Goal: Find specific page/section: Find specific page/section

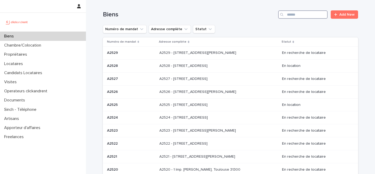
click at [310, 16] on input "Search" at bounding box center [302, 14] width 49 height 8
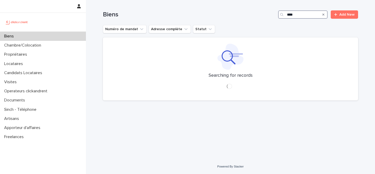
type input "*****"
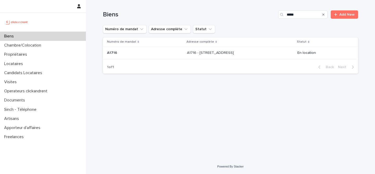
click at [262, 51] on div "A1716 - [STREET_ADDRESS][GEOGRAPHIC_DATA] A1716 - [STREET_ADDRESS]" at bounding box center [240, 53] width 107 height 9
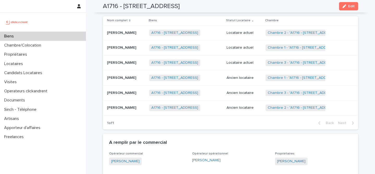
scroll to position [241, 0]
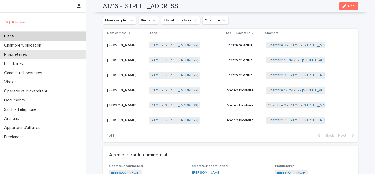
click at [35, 55] on div "Propriétaires" at bounding box center [43, 54] width 86 height 9
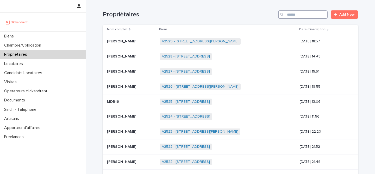
click at [298, 16] on input "Search" at bounding box center [302, 14] width 49 height 8
type input "*******"
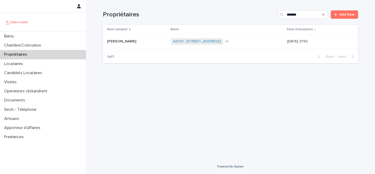
click at [137, 42] on p at bounding box center [137, 41] width 60 height 4
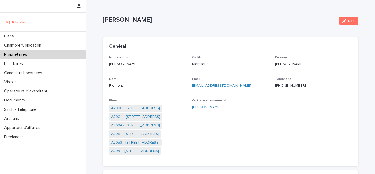
click at [131, 120] on span "A2004 - [STREET_ADDRESS]" at bounding box center [135, 117] width 53 height 8
click at [135, 118] on link "A2004 - [STREET_ADDRESS]" at bounding box center [135, 116] width 49 height 5
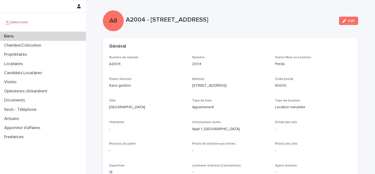
scroll to position [68, 0]
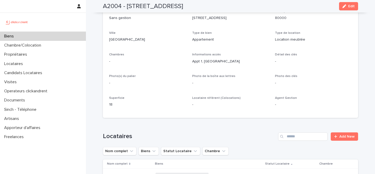
click at [50, 33] on div "Biens" at bounding box center [43, 36] width 86 height 9
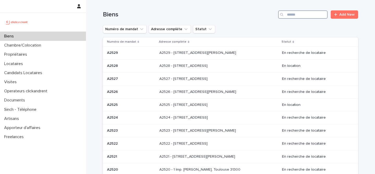
click at [313, 15] on input "Search" at bounding box center [302, 14] width 49 height 8
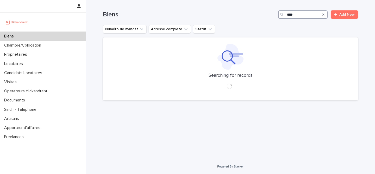
type input "*****"
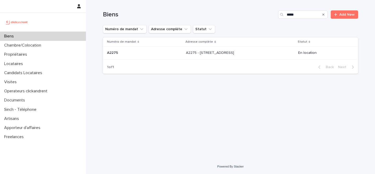
click at [267, 52] on div "A2275 - [STREET_ADDRESS] - [STREET_ADDRESS]" at bounding box center [240, 53] width 108 height 9
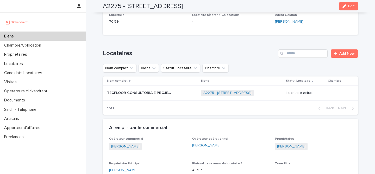
scroll to position [150, 0]
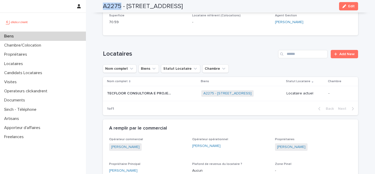
drag, startPoint x: 121, startPoint y: 7, endPoint x: 103, endPoint y: 7, distance: 18.5
click at [103, 7] on h2 "A2275 - [STREET_ADDRESS]" at bounding box center [143, 7] width 80 height 8
click at [160, 47] on div "Loading... Saving… Locataires Add New Nom complet Biens Statut Locataire Chambr…" at bounding box center [230, 80] width 255 height 80
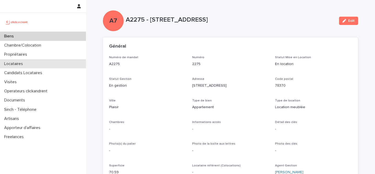
click at [27, 63] on p "Locataires" at bounding box center [14, 63] width 25 height 5
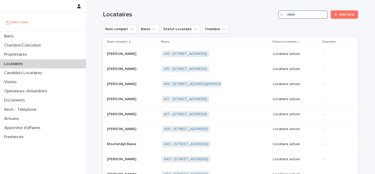
click at [292, 16] on input "Search" at bounding box center [302, 14] width 49 height 8
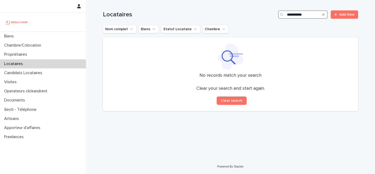
type input "**********"
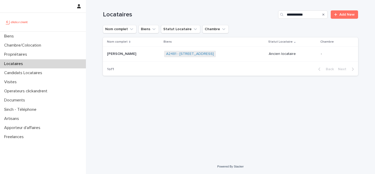
click at [127, 58] on div "[PERSON_NAME] [PERSON_NAME]" at bounding box center [133, 54] width 53 height 9
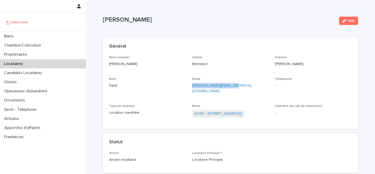
drag, startPoint x: 234, startPoint y: 88, endPoint x: 191, endPoint y: 86, distance: 42.5
click at [191, 86] on div "Nom complet [PERSON_NAME] Civilité Monsieur [PERSON_NAME] Nom Fiard Email [PERS…" at bounding box center [230, 89] width 243 height 67
copy link "[PERSON_NAME][EMAIL_ADDRESS][DOMAIN_NAME]"
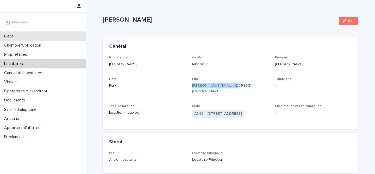
click at [41, 36] on div "Biens" at bounding box center [43, 36] width 86 height 9
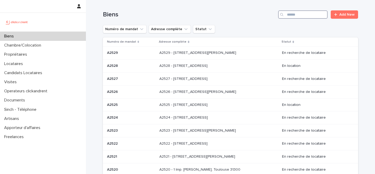
click at [310, 17] on input "Search" at bounding box center [302, 14] width 49 height 8
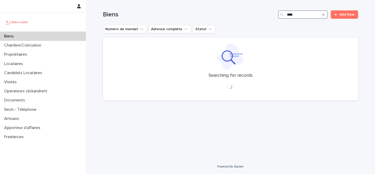
type input "*****"
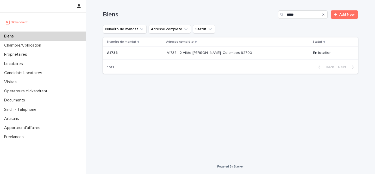
click at [160, 55] on p at bounding box center [134, 53] width 55 height 4
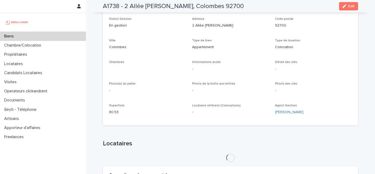
scroll to position [64, 0]
